Goal: Navigation & Orientation: Find specific page/section

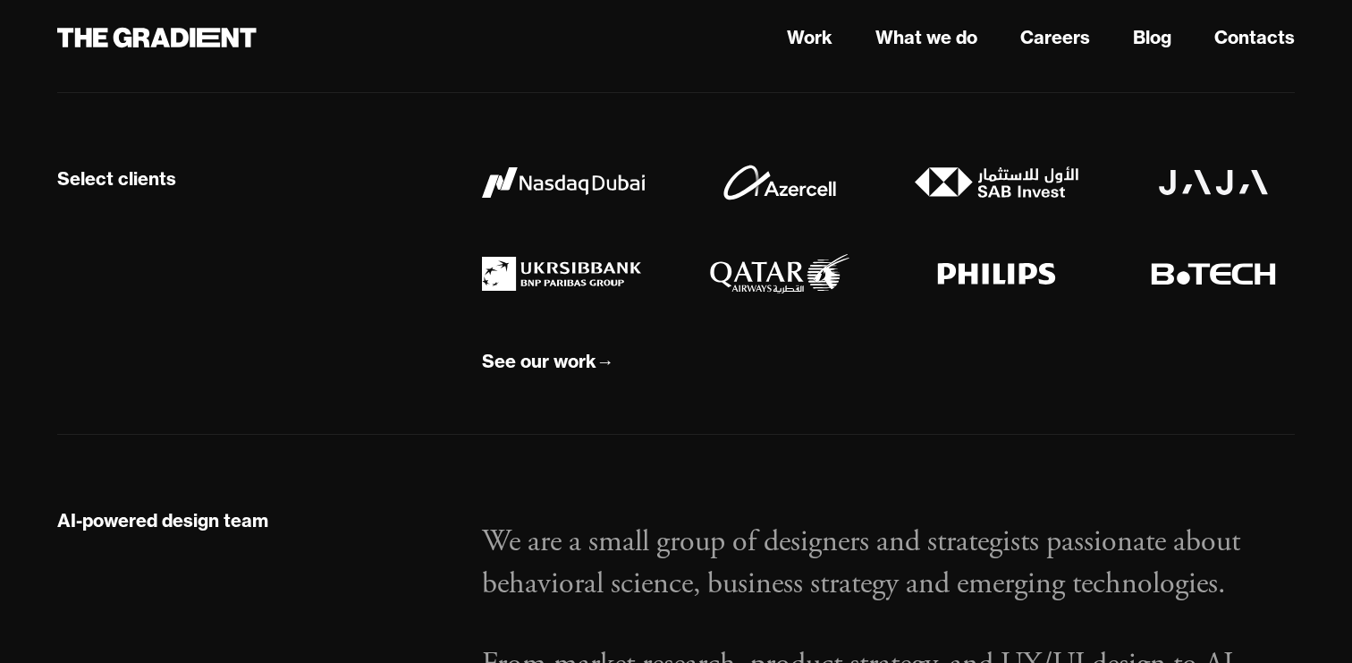
scroll to position [1671, 0]
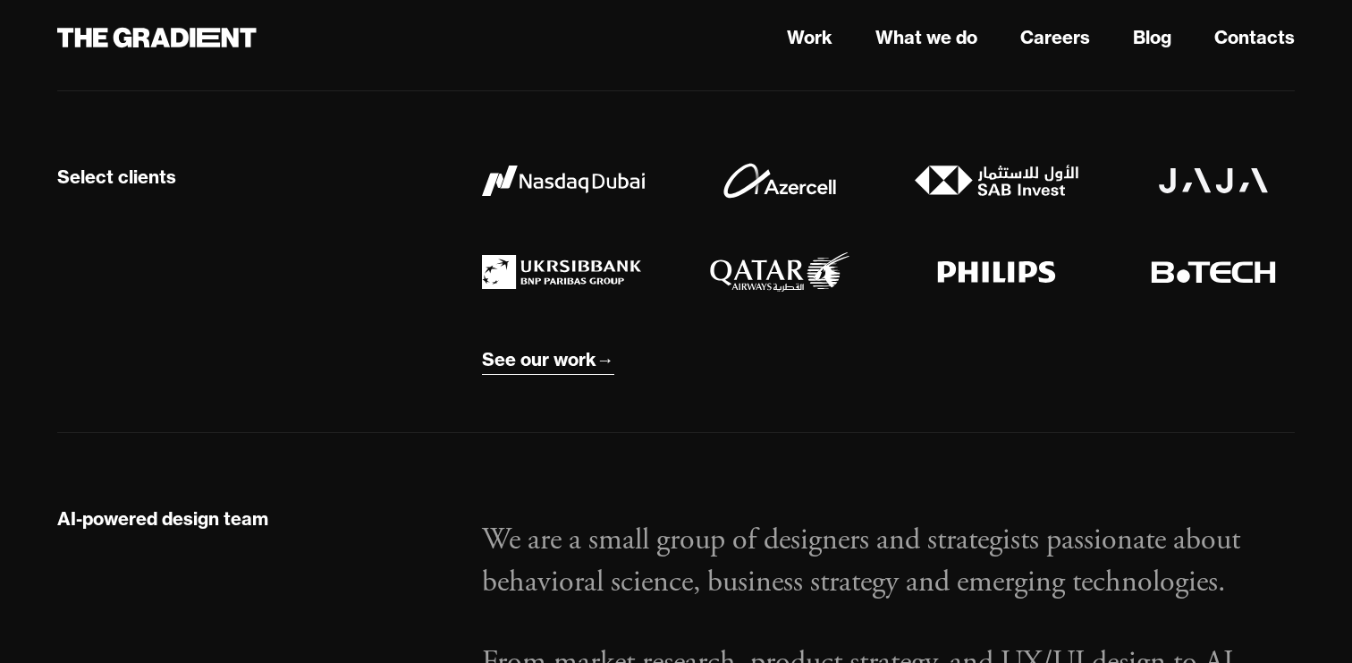
click at [549, 362] on div "See our work" at bounding box center [539, 359] width 114 height 23
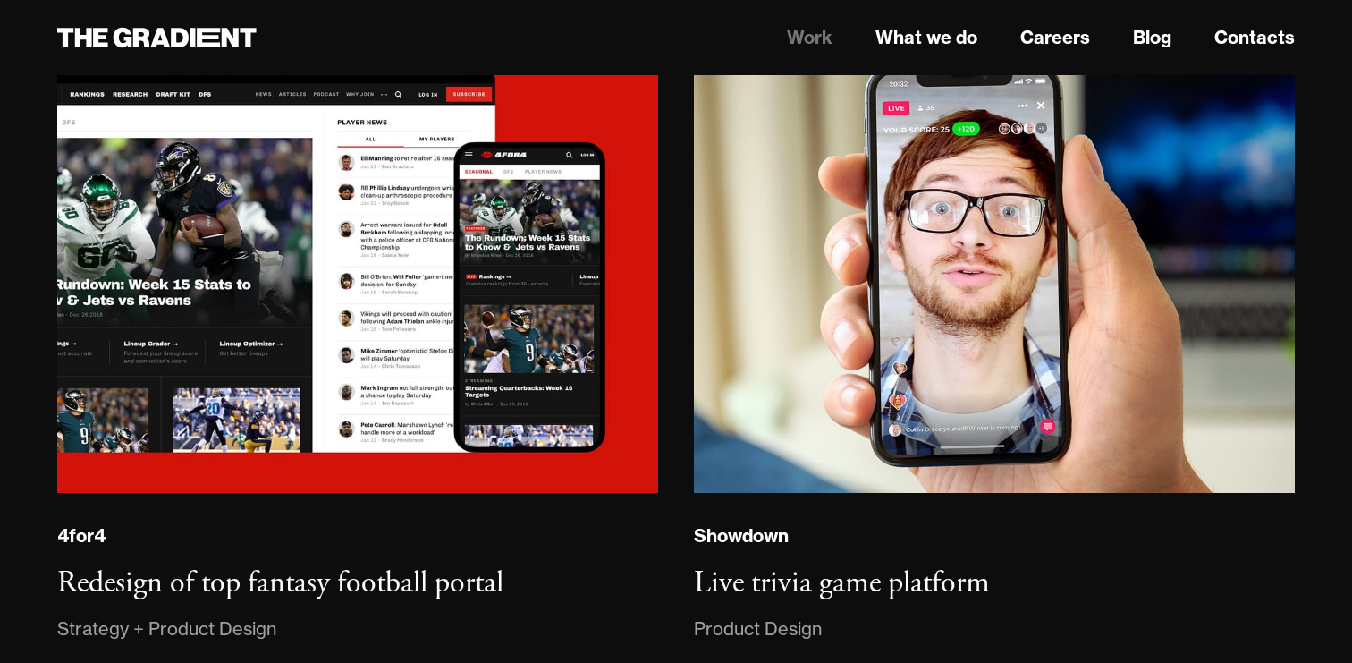
scroll to position [4235, 0]
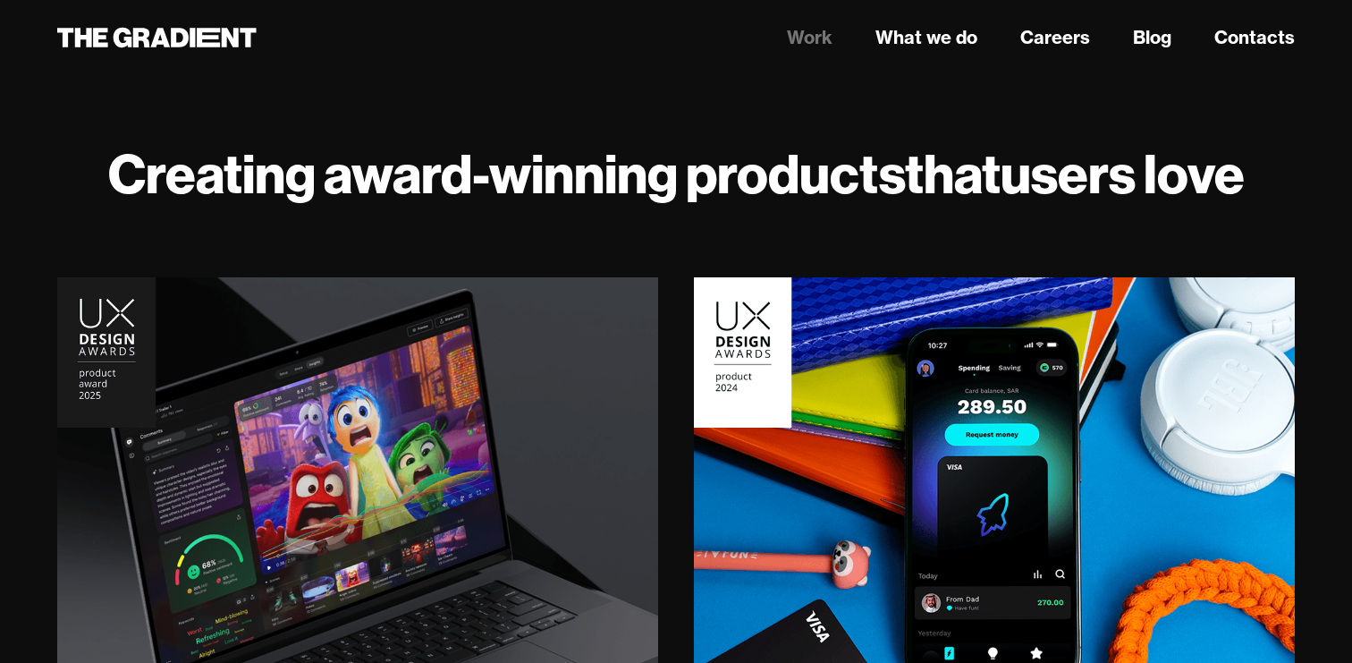
scroll to position [0, 0]
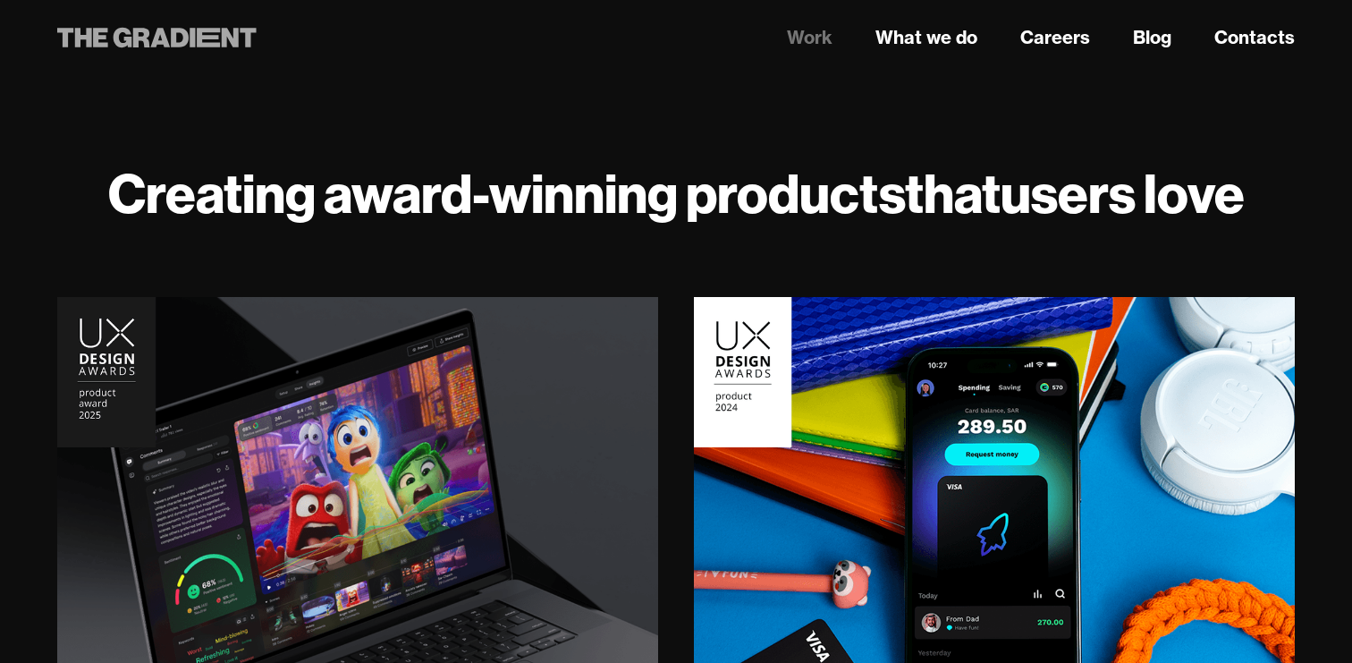
click at [193, 38] on icon at bounding box center [192, 38] width 5 height 20
